Goal: Task Accomplishment & Management: Use online tool/utility

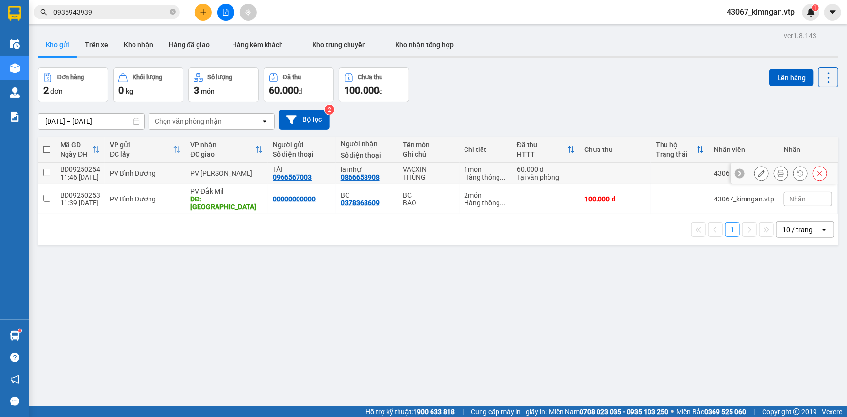
click at [48, 175] on input "checkbox" at bounding box center [46, 172] width 7 height 7
checkbox input "true"
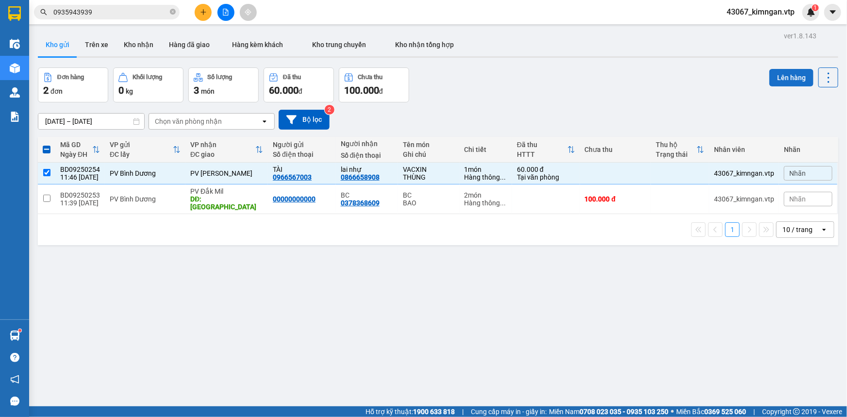
click at [781, 79] on button "Lên hàng" at bounding box center [791, 77] width 44 height 17
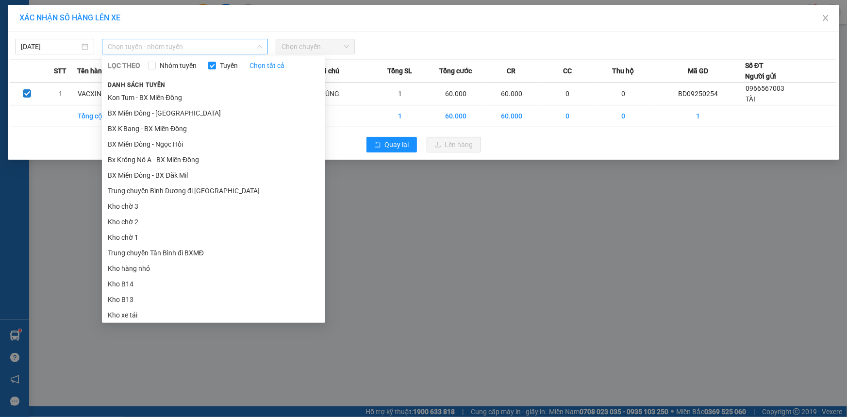
click at [236, 50] on span "Chọn tuyến - nhóm tuyến" at bounding box center [185, 46] width 154 height 15
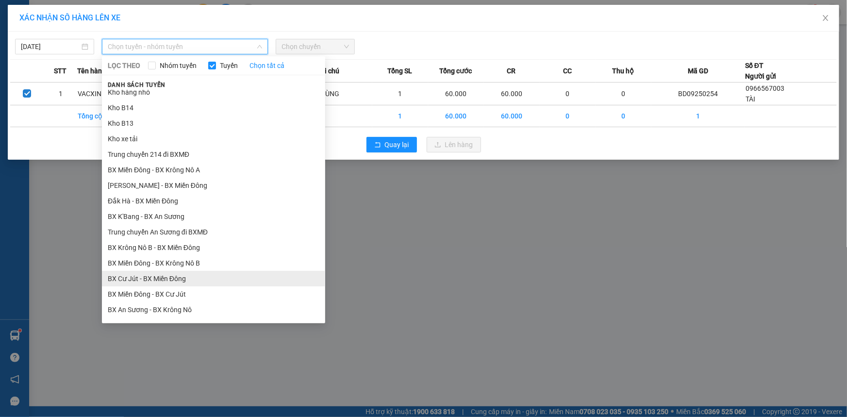
scroll to position [220, 0]
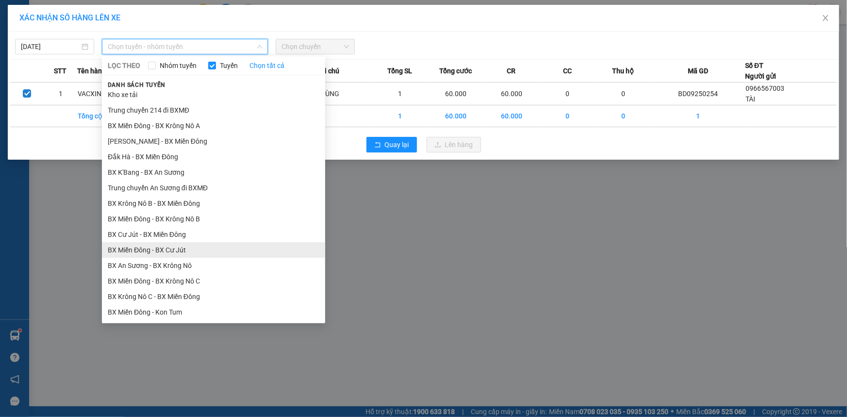
click at [176, 247] on li "BX Miền Đông - BX Cư Jút" at bounding box center [213, 250] width 223 height 16
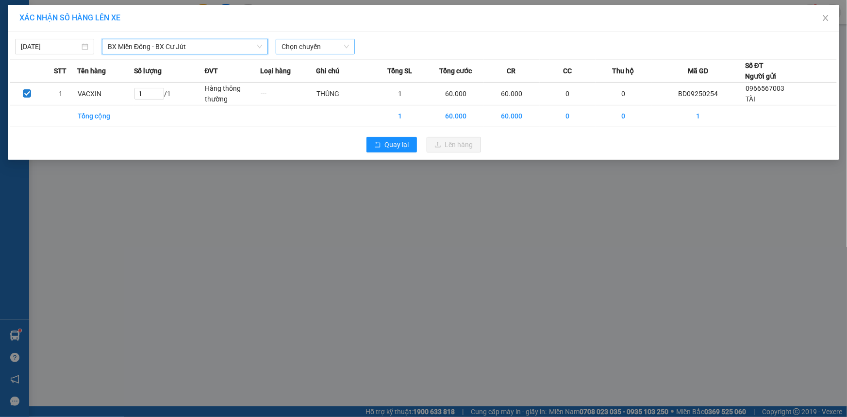
click at [317, 46] on span "Chọn chuyến" at bounding box center [314, 46] width 67 height 15
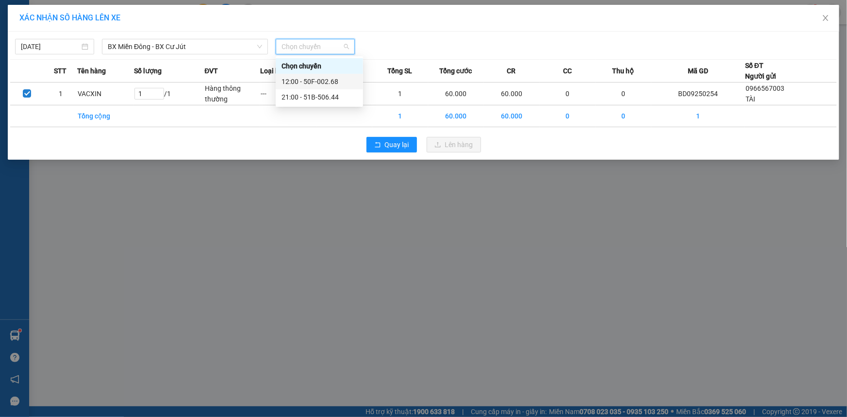
click at [318, 82] on div "12:00 - 50F-002.68" at bounding box center [319, 81] width 76 height 11
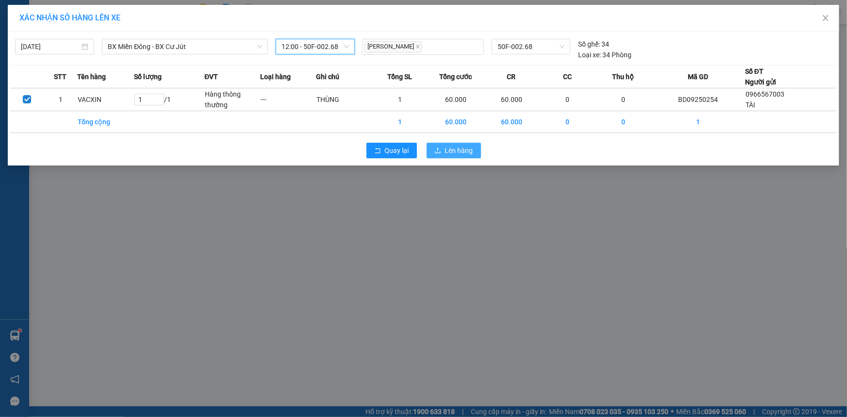
click at [458, 147] on span "Lên hàng" at bounding box center [459, 150] width 28 height 11
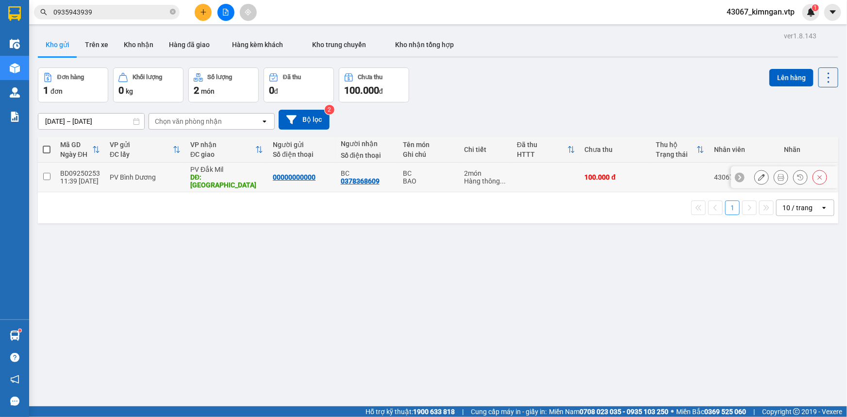
click at [48, 173] on input "checkbox" at bounding box center [46, 176] width 7 height 7
checkbox input "true"
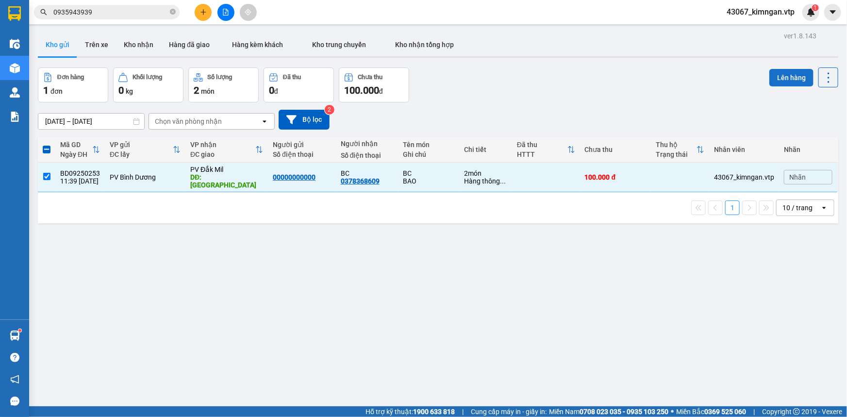
click at [793, 73] on button "Lên hàng" at bounding box center [791, 77] width 44 height 17
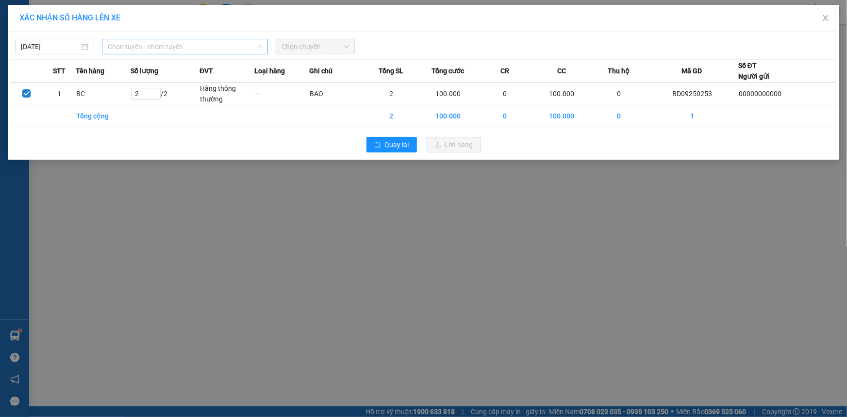
click at [170, 49] on span "Chọn tuyến - nhóm tuyến" at bounding box center [185, 46] width 154 height 15
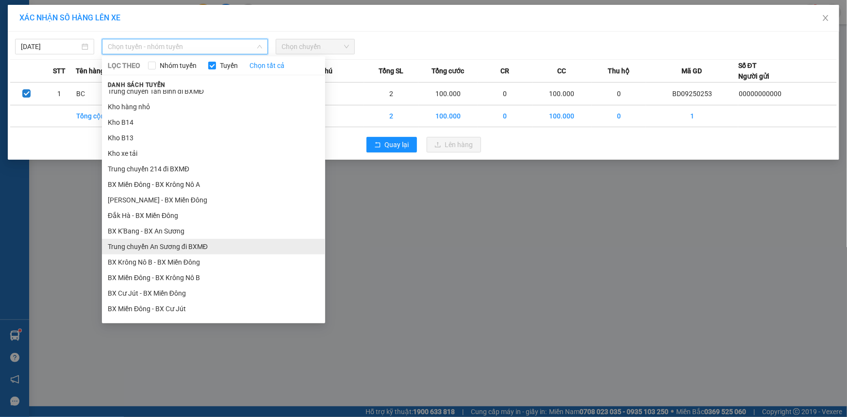
scroll to position [176, 0]
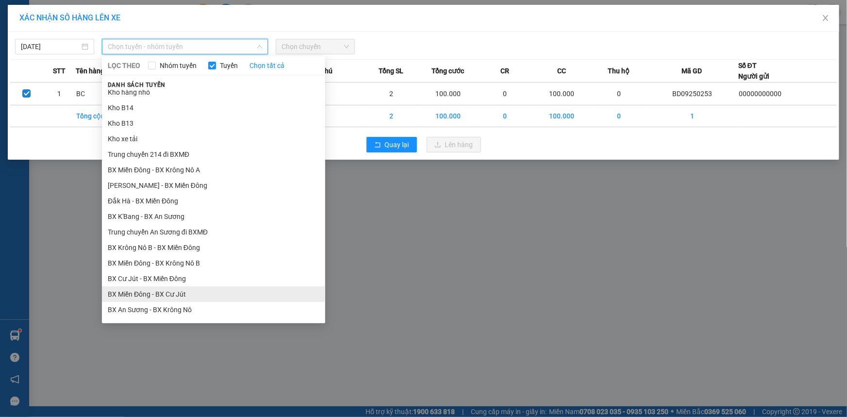
click at [186, 297] on li "BX Miền Đông - BX Cư Jút" at bounding box center [213, 294] width 223 height 16
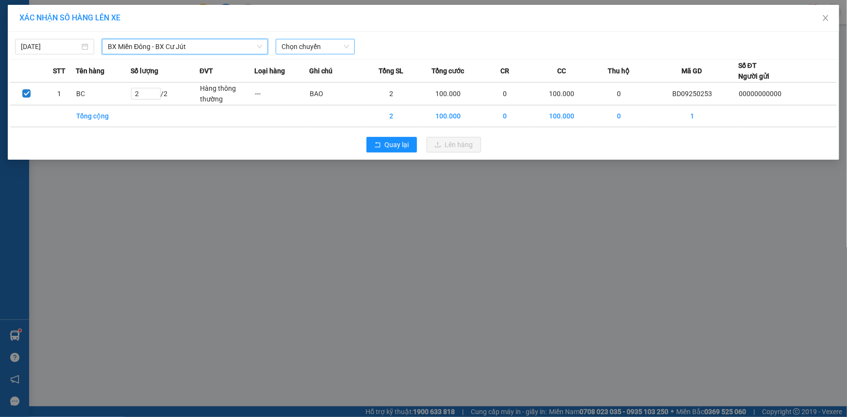
click at [301, 46] on span "Chọn chuyến" at bounding box center [314, 46] width 67 height 15
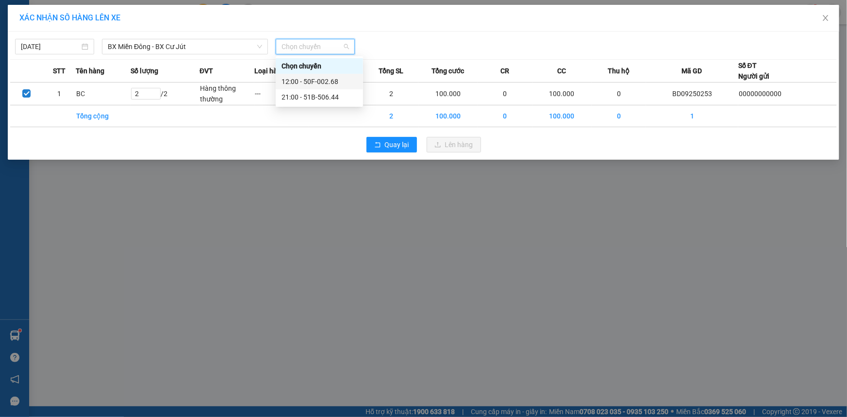
click at [305, 82] on div "12:00 - 50F-002.68" at bounding box center [319, 81] width 76 height 11
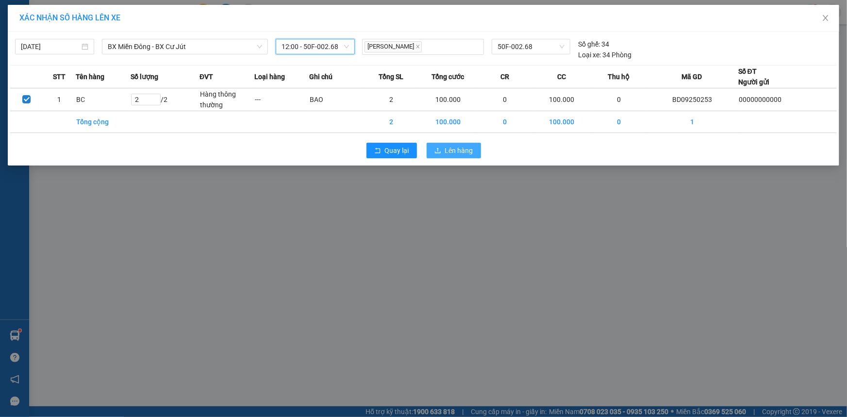
click at [446, 150] on span "Lên hàng" at bounding box center [459, 150] width 28 height 11
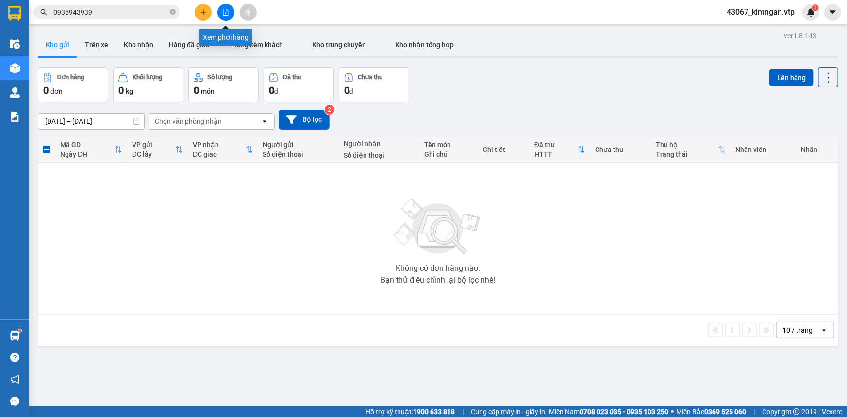
click at [224, 14] on icon "file-add" at bounding box center [225, 12] width 7 height 7
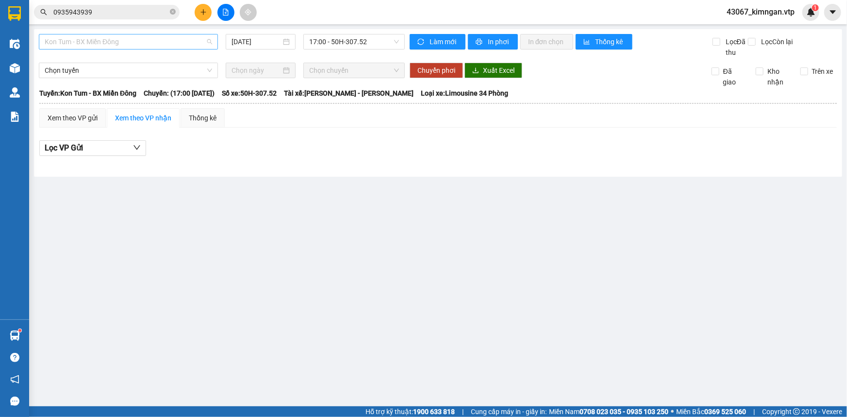
drag, startPoint x: 165, startPoint y: 39, endPoint x: 159, endPoint y: 44, distance: 7.9
click at [160, 44] on span "Kon Tum - BX Miền Đông" at bounding box center [128, 41] width 167 height 15
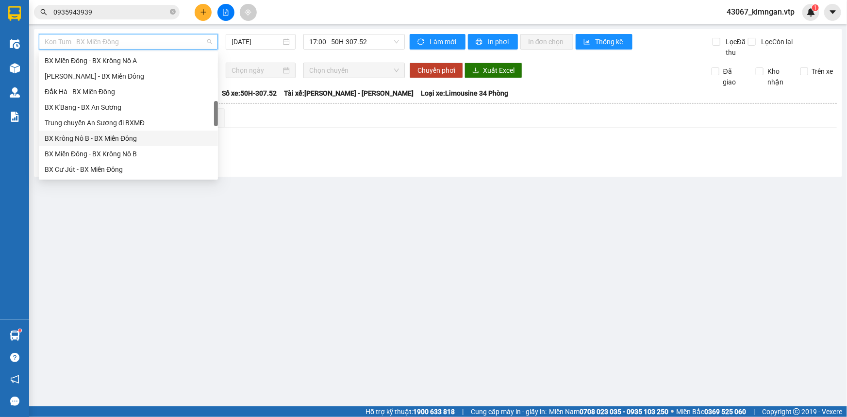
scroll to position [353, 0]
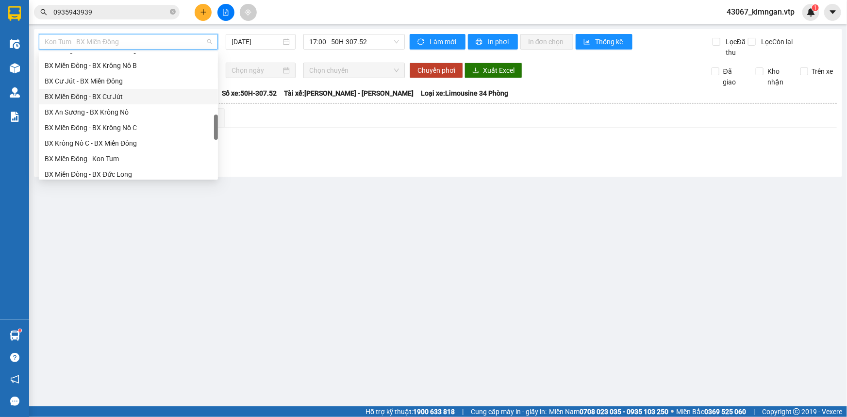
click at [118, 98] on div "BX Miền Đông - BX Cư Jút" at bounding box center [128, 96] width 167 height 11
type input "[DATE]"
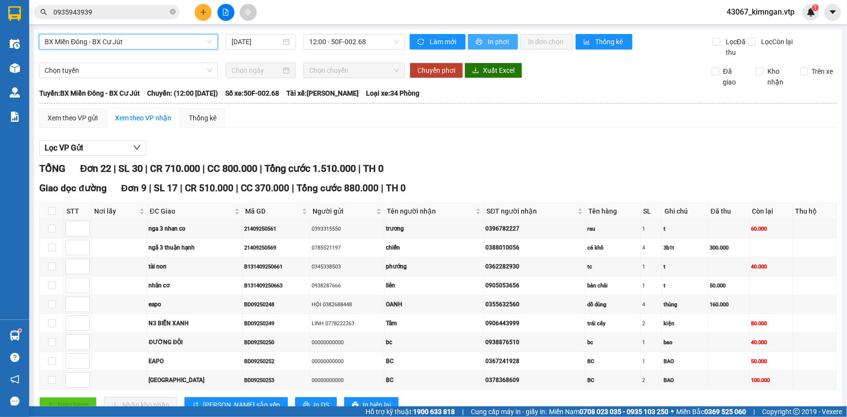
click at [488, 43] on span "In phơi" at bounding box center [499, 41] width 22 height 11
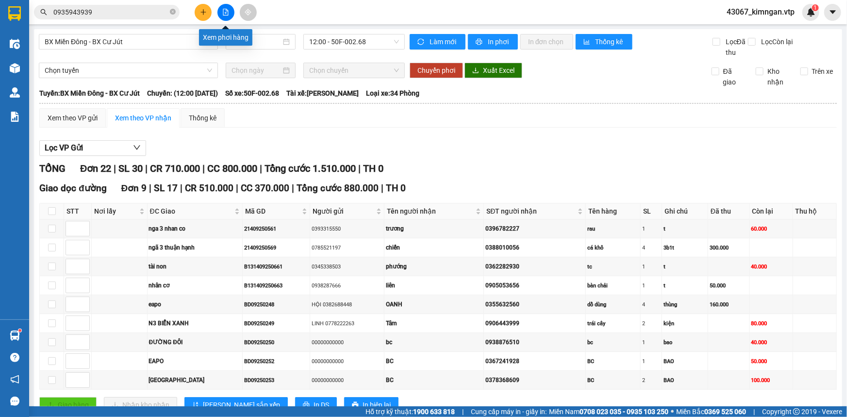
click at [226, 16] on button at bounding box center [225, 12] width 17 height 17
click at [488, 46] on span "In phơi" at bounding box center [499, 41] width 22 height 11
